Goal: Information Seeking & Learning: Learn about a topic

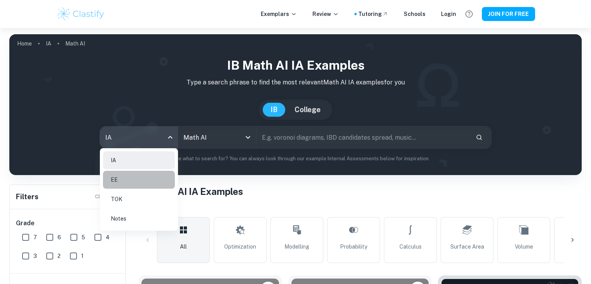
click at [160, 172] on li "EE" at bounding box center [139, 180] width 72 height 18
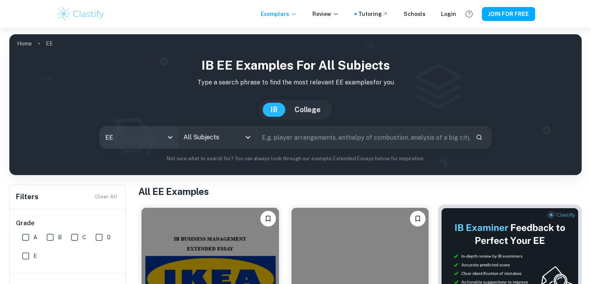
click at [146, 136] on body "We value your privacy We use cookies to enhance your browsing experience, serve…" at bounding box center [295, 170] width 591 height 284
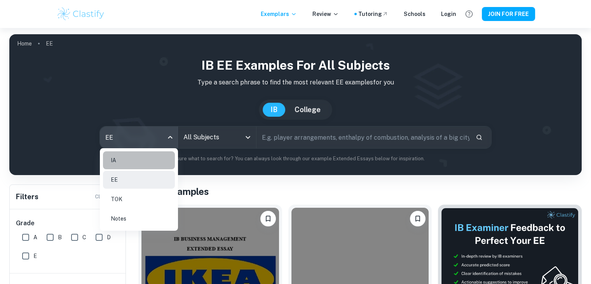
drag, startPoint x: 141, startPoint y: 159, endPoint x: 200, endPoint y: 136, distance: 64.2
click at [141, 159] on li "IA" at bounding box center [139, 160] width 72 height 18
type input "ia"
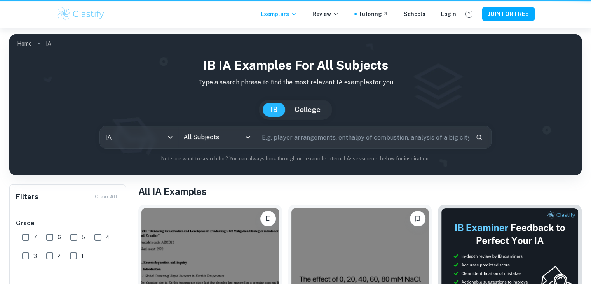
click at [200, 136] on div at bounding box center [295, 142] width 591 height 284
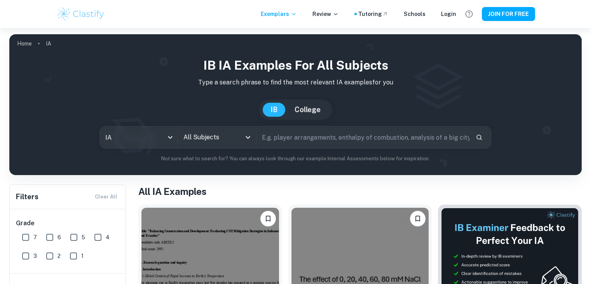
click at [200, 136] on input "All Subjects" at bounding box center [210, 137] width 59 height 15
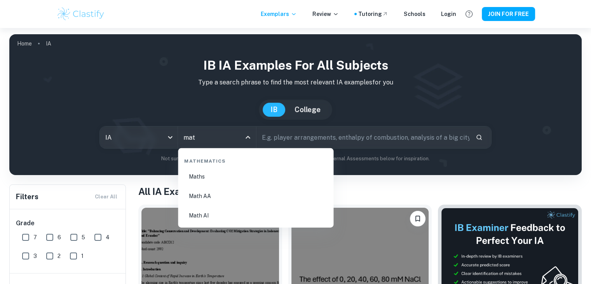
click at [217, 200] on li "Math AA" at bounding box center [255, 196] width 149 height 18
type input "Math AA"
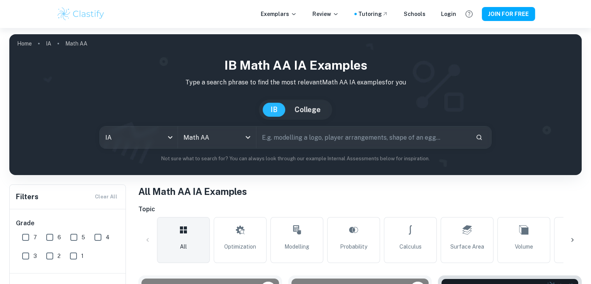
click at [277, 134] on input "text" at bounding box center [362, 137] width 213 height 22
type input "optimizng package"
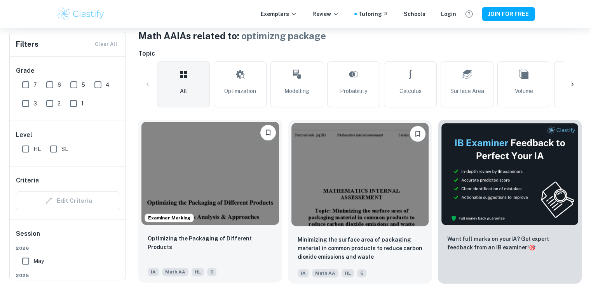
scroll to position [233, 0]
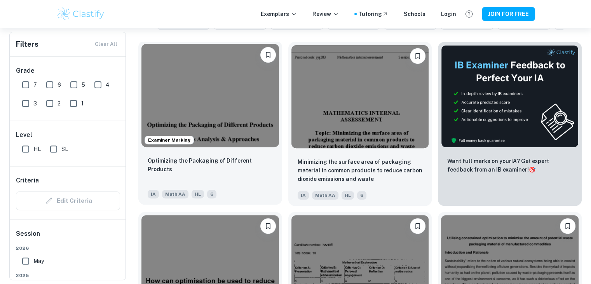
click at [225, 153] on div "Optimizing the Packaging of Different Products IA Math AA HL 6" at bounding box center [210, 177] width 144 height 54
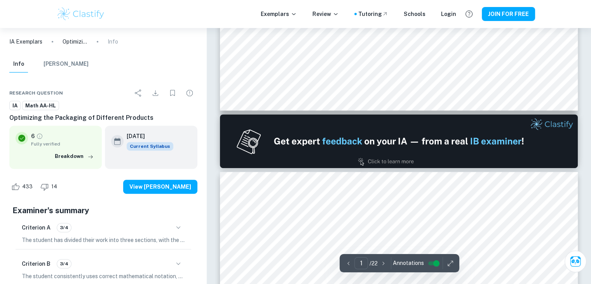
type input "2"
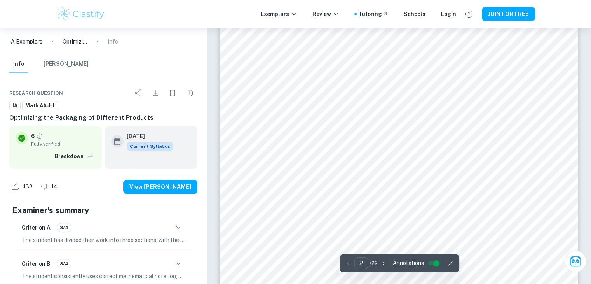
scroll to position [777, 0]
